Goal: Task Accomplishment & Management: Manage account settings

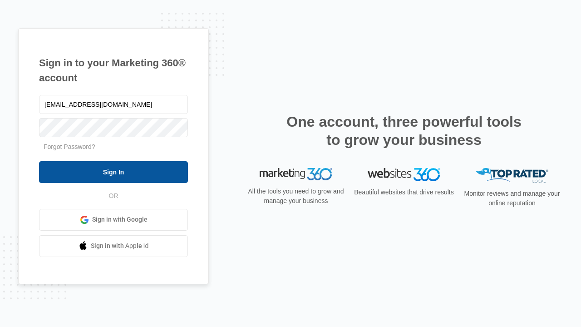
click at [113, 172] on input "Sign In" at bounding box center [113, 172] width 149 height 22
